Goal: Information Seeking & Learning: Get advice/opinions

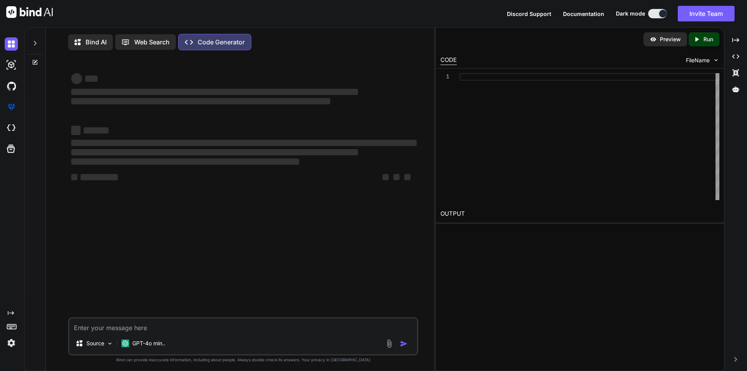
type textarea "x"
click at [165, 331] on textarea at bounding box center [243, 325] width 348 height 14
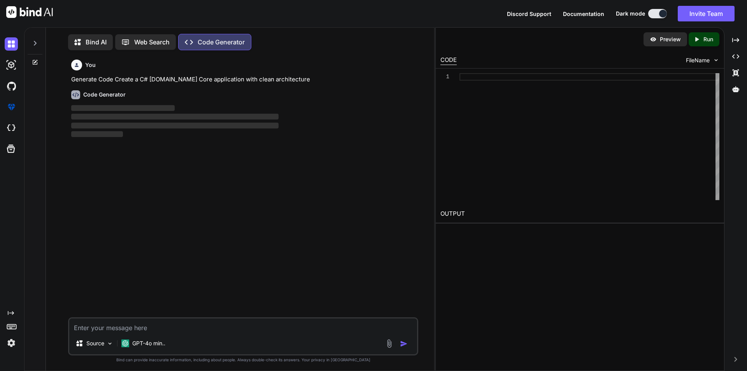
scroll to position [4, 0]
click at [88, 332] on div "Source GPT-4o min.." at bounding box center [243, 335] width 350 height 38
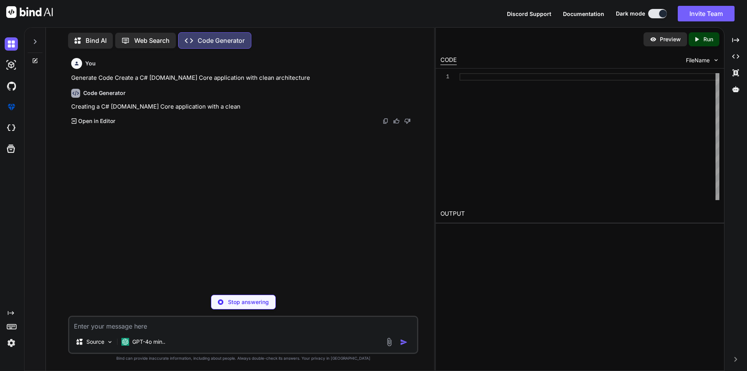
click at [100, 325] on textarea at bounding box center [243, 324] width 348 height 14
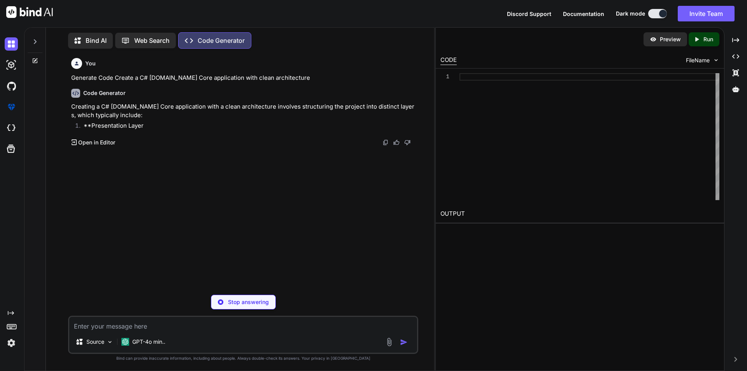
click at [260, 299] on p "Stop answering" at bounding box center [248, 302] width 41 height 8
click at [92, 326] on textarea at bounding box center [243, 324] width 348 height 14
paste textarea "// Jwt Config "JWt": { "key": " ", "Issuer": " ", "Audience": " ", "Subject": "…"
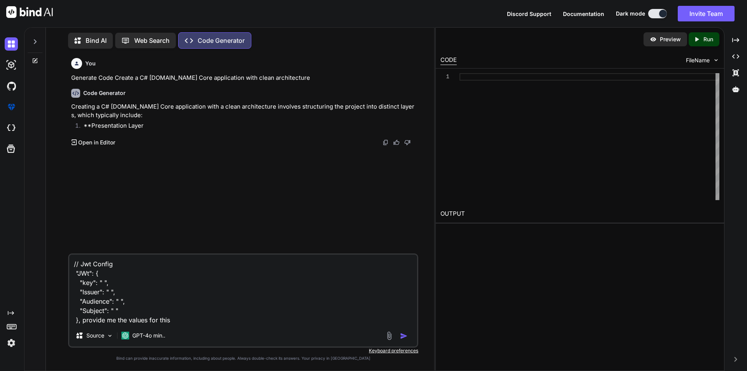
type textarea "// Jwt Config "JWt": { "key": " ", "Issuer": " ", "Audience": " ", "Subject": "…"
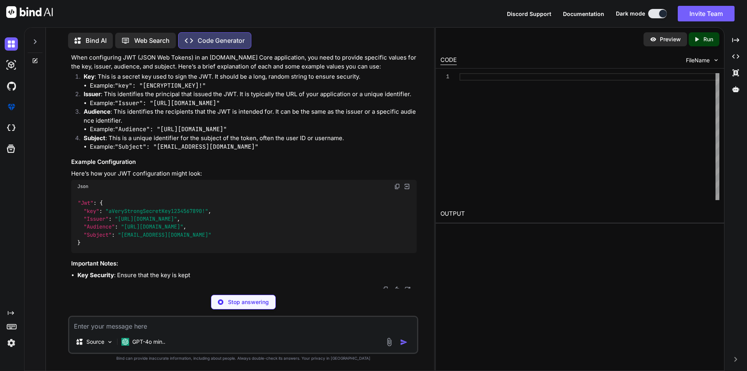
scroll to position [144, 0]
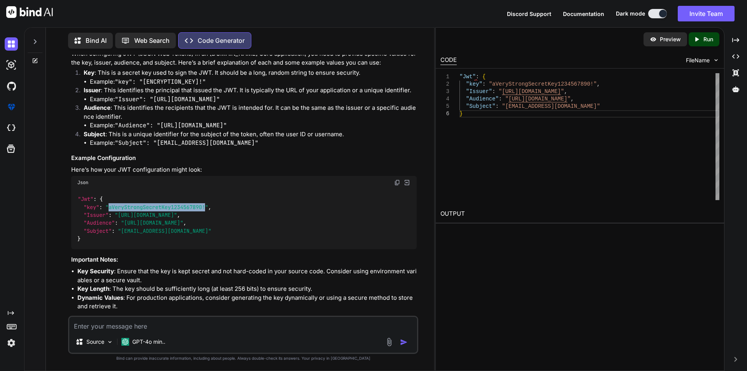
drag, startPoint x: 110, startPoint y: 209, endPoint x: 207, endPoint y: 208, distance: 96.9
click at [207, 208] on span ""aVeryStrongSecretKey1234567890!"" at bounding box center [156, 207] width 103 height 7
copy span "aVeryStrongSecretKey1234567890!"
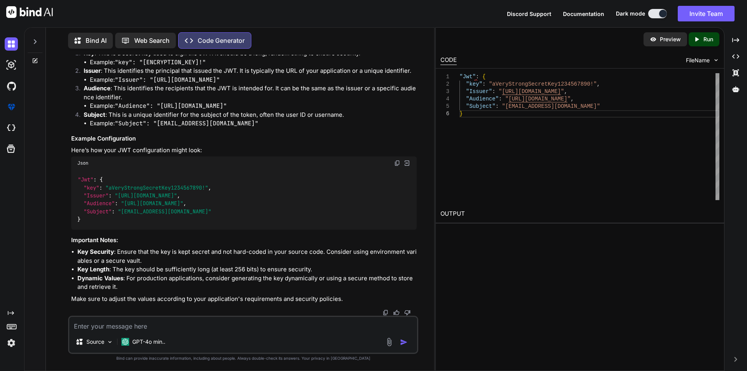
click at [112, 324] on textarea at bounding box center [243, 324] width 348 height 14
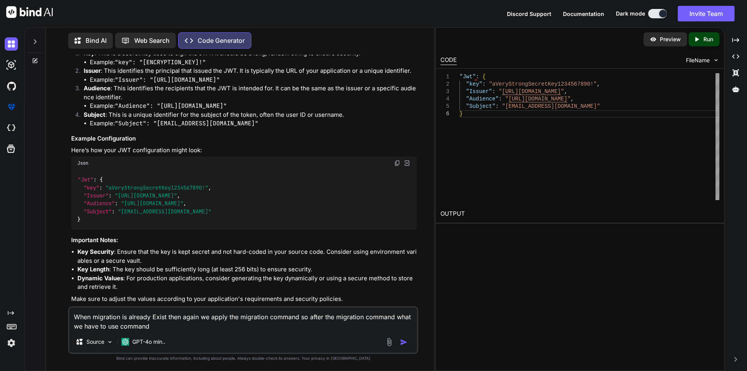
type textarea "When migration is already Exist then again we apply the migration command so af…"
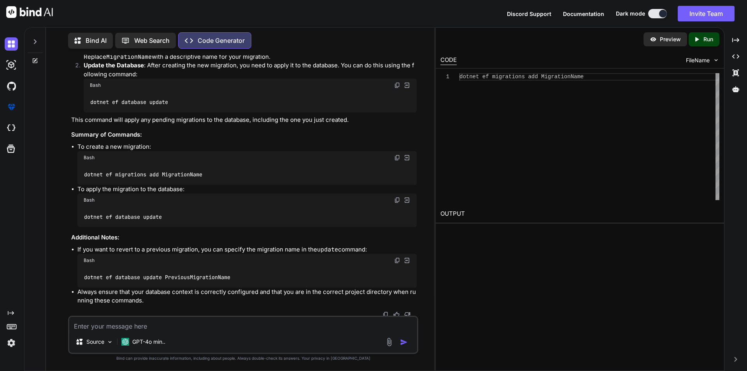
scroll to position [555, 0]
click at [130, 324] on textarea at bounding box center [243, 324] width 348 height 14
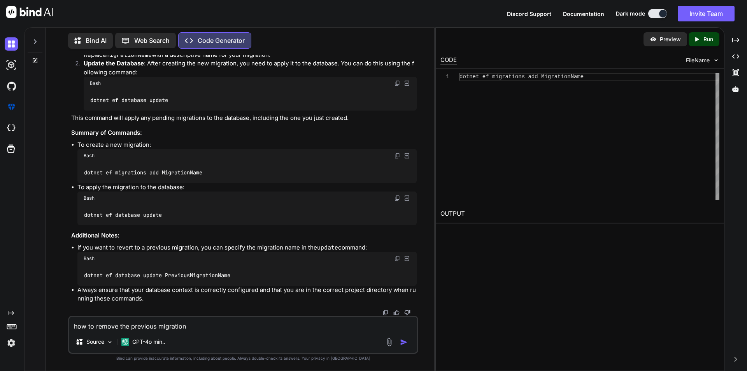
type textarea "how to remove the previous migration"
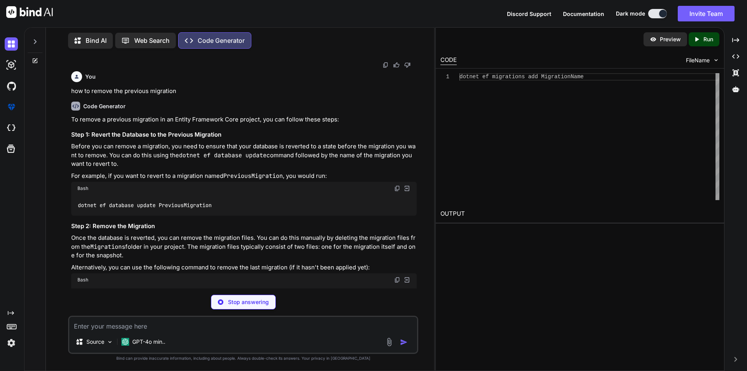
scroll to position [855, 0]
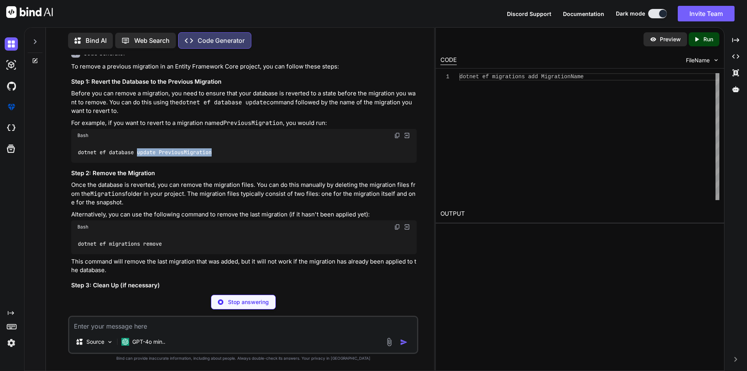
drag, startPoint x: 138, startPoint y: 149, endPoint x: 218, endPoint y: 155, distance: 80.0
click at [218, 155] on div "dotnet ef database update PreviousMigration" at bounding box center [244, 152] width 346 height 20
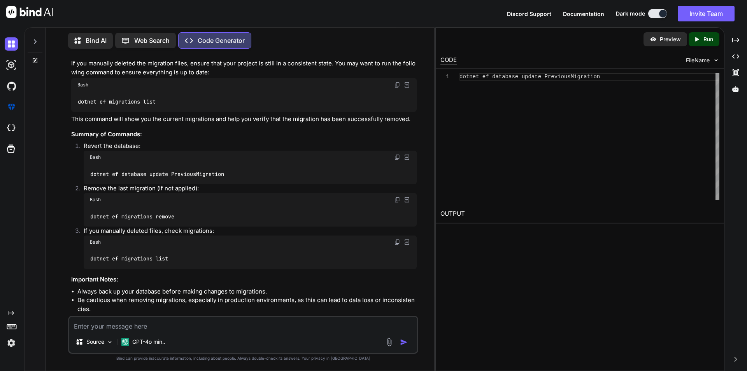
scroll to position [1099, 0]
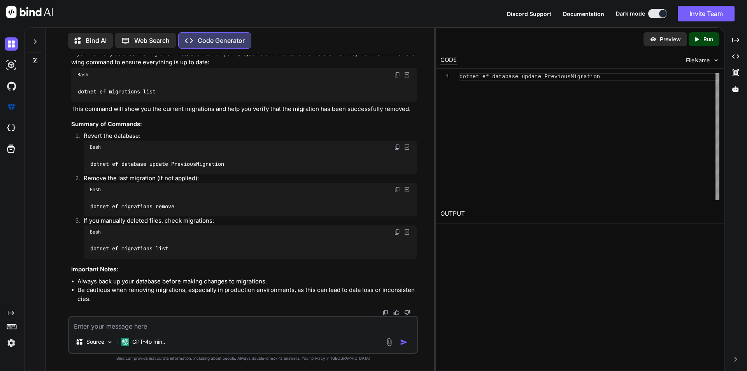
click at [94, 327] on textarea at bounding box center [243, 324] width 348 height 14
type textarea "v"
paste textarea "Unable to create an object of type 'ApplicationDbContext'. For the different pa…"
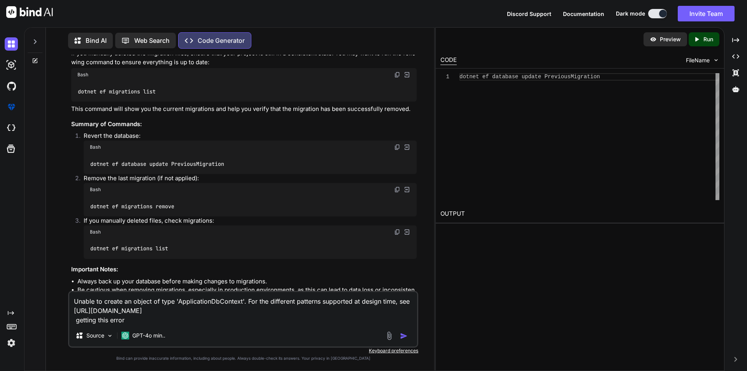
type textarea "Unable to create an object of type 'ApplicationDbContext'. For the different pa…"
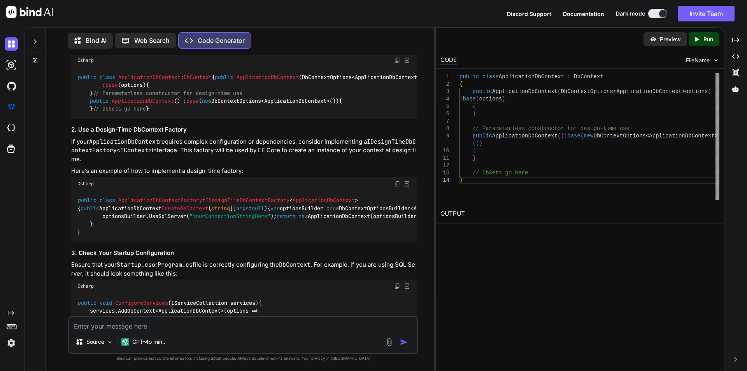
scroll to position [1501, 0]
drag, startPoint x: 98, startPoint y: 159, endPoint x: 82, endPoint y: 135, distance: 28.6
click at [82, 119] on div "public class ApplicationDbContext : DbContext { public ApplicationDbContext ( D…" at bounding box center [244, 93] width 346 height 52
click at [228, 119] on div "public class ApplicationDbContext : DbContext { public ApplicationDbContext ( D…" at bounding box center [244, 93] width 346 height 52
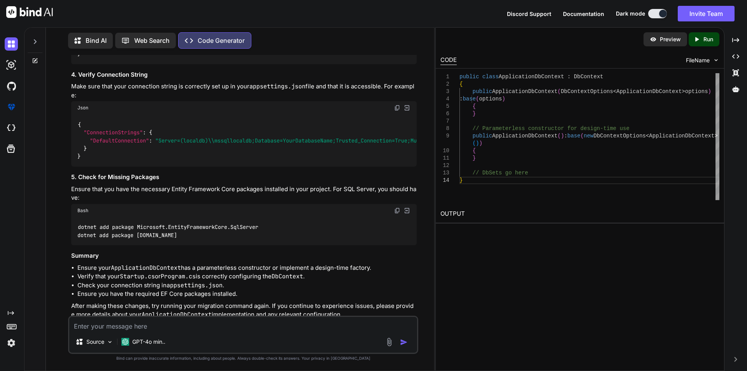
scroll to position [1851, 0]
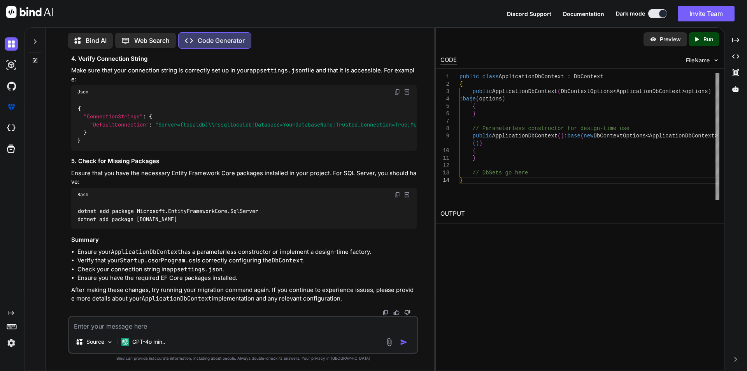
click at [87, 321] on textarea at bounding box center [243, 324] width 348 height 14
paste textarea "Add-migration m1"
type textarea "A"
